Goal: Navigation & Orientation: Find specific page/section

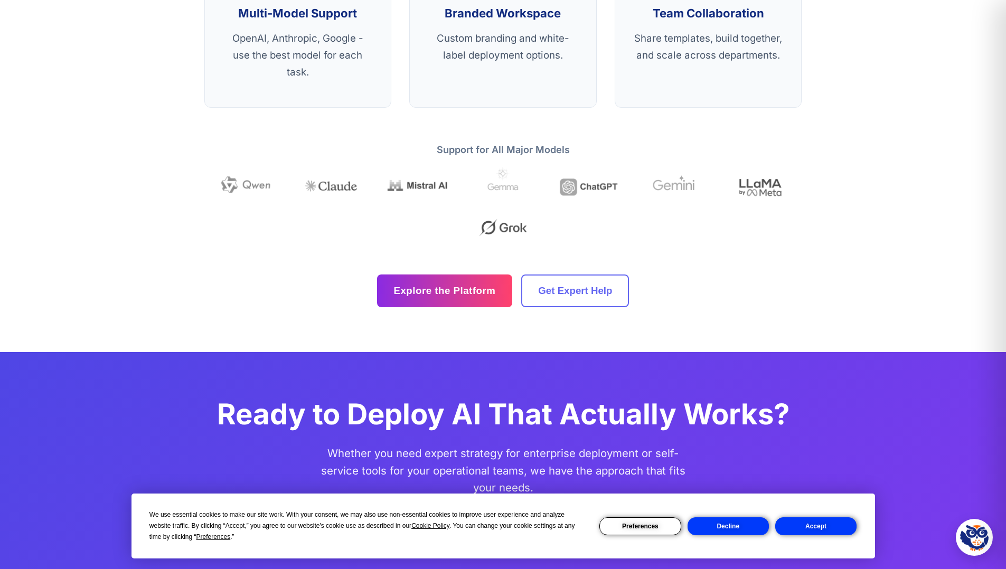
scroll to position [3035, 0]
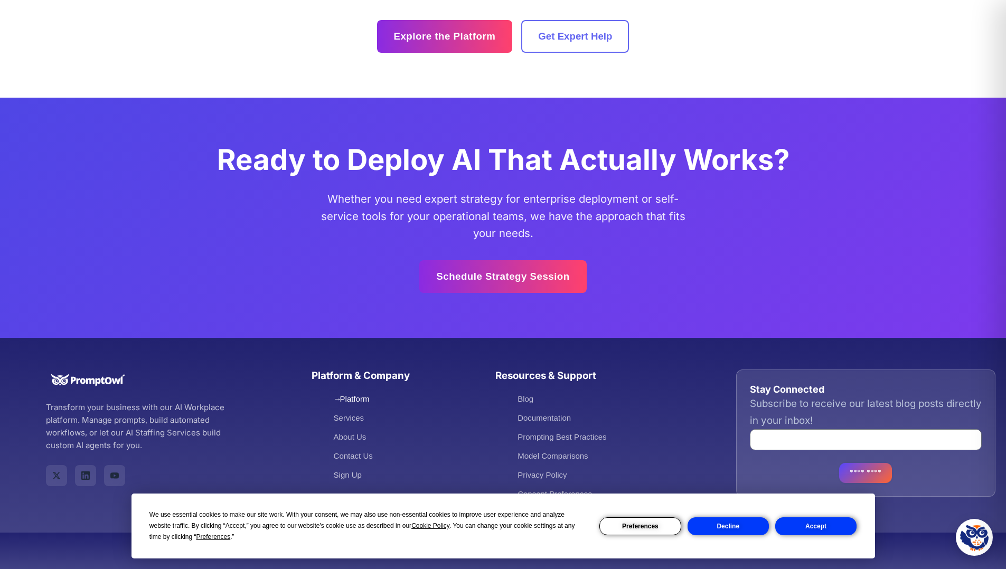
click at [353, 399] on link "Platform" at bounding box center [352, 399] width 36 height 9
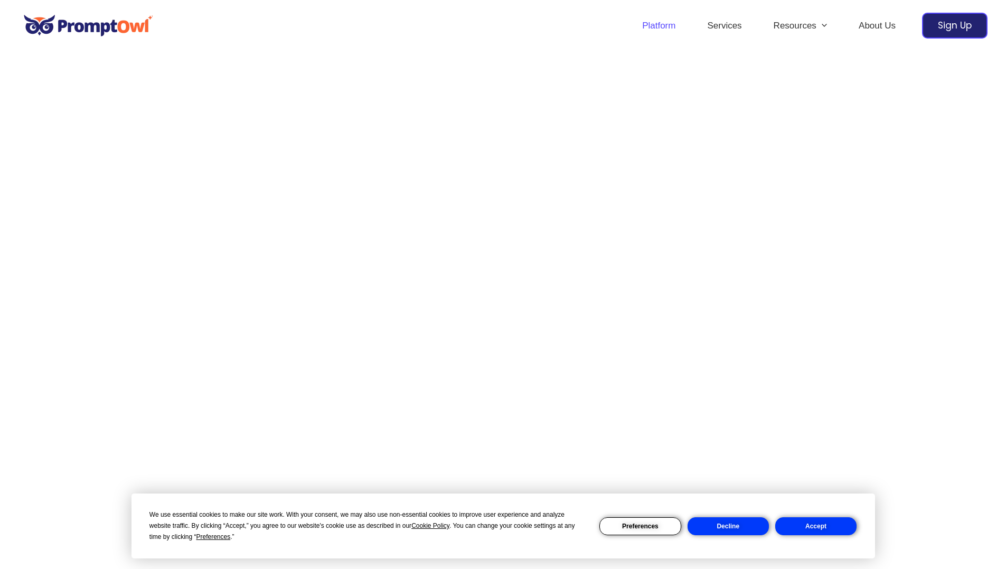
click at [815, 527] on button "Accept" at bounding box center [815, 527] width 81 height 18
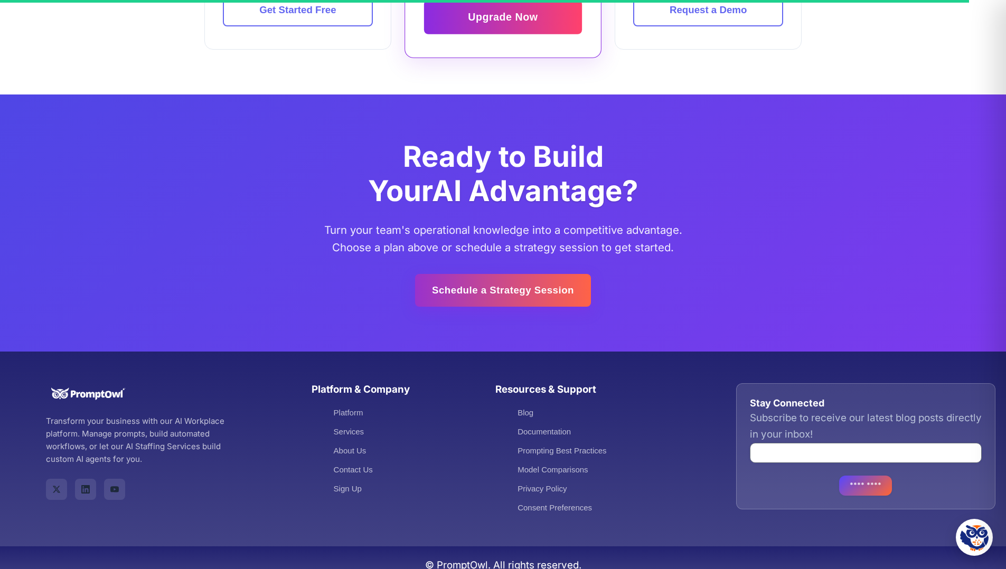
scroll to position [3400, 0]
